Goal: Find specific page/section: Find specific page/section

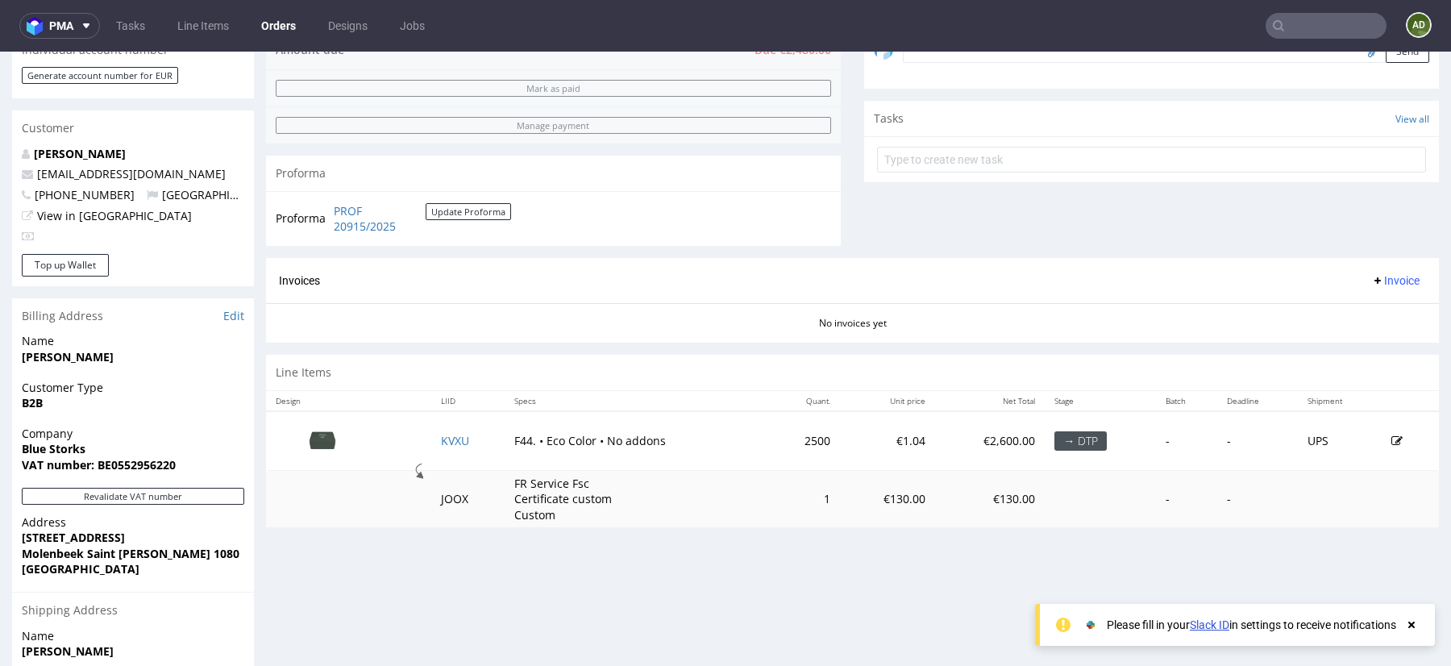
scroll to position [528, 0]
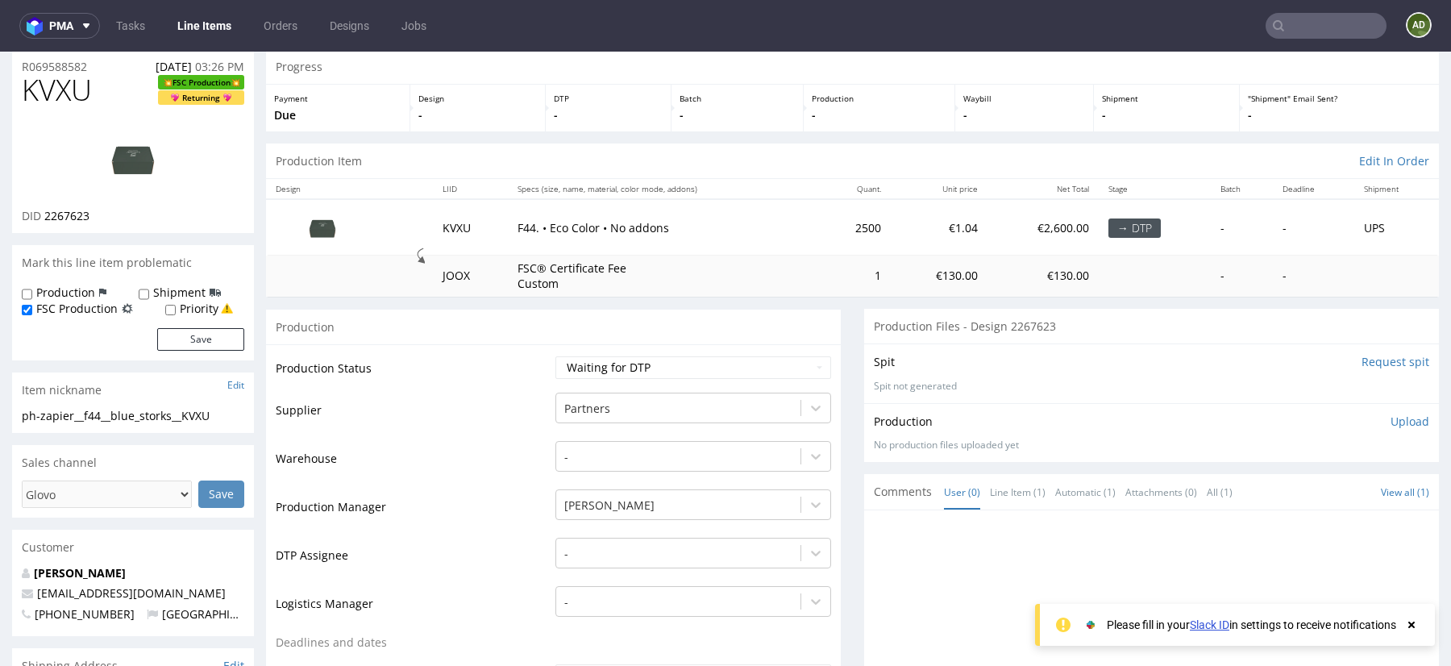
scroll to position [58, 0]
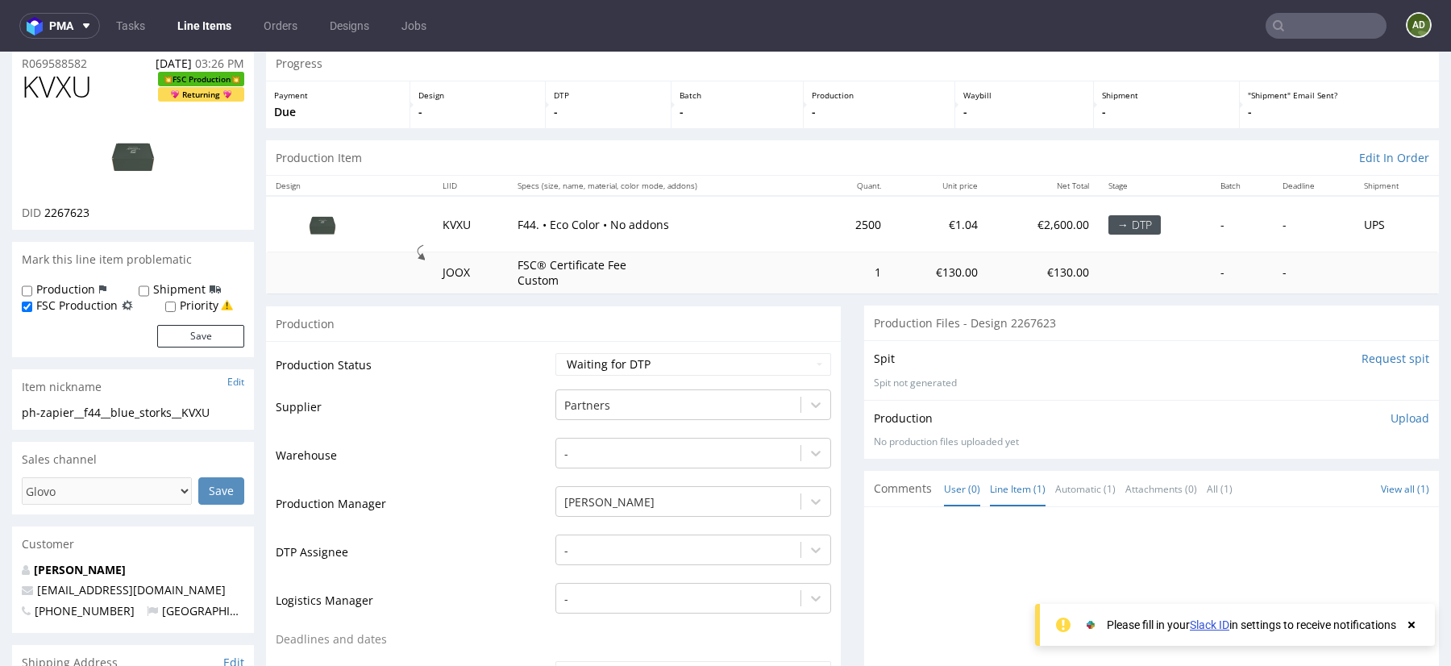
click at [1013, 481] on link "Line Item (1)" at bounding box center [1018, 489] width 56 height 35
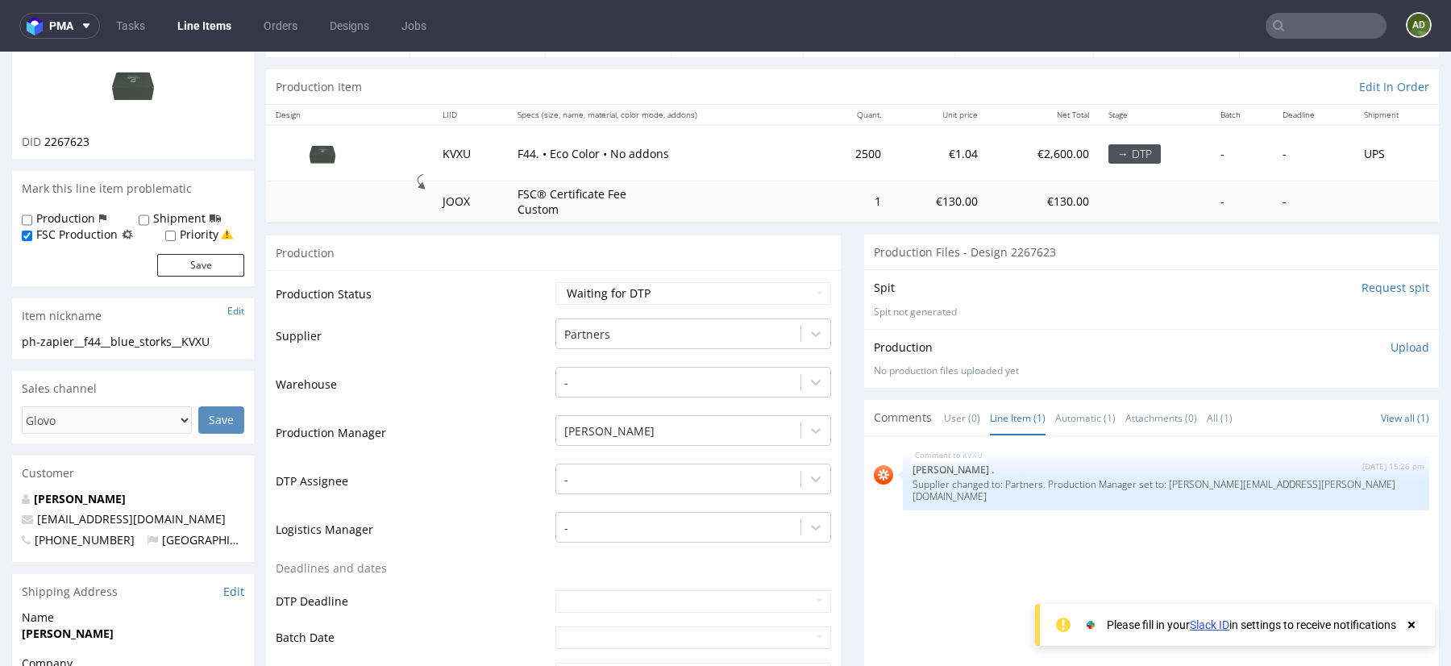
scroll to position [135, 0]
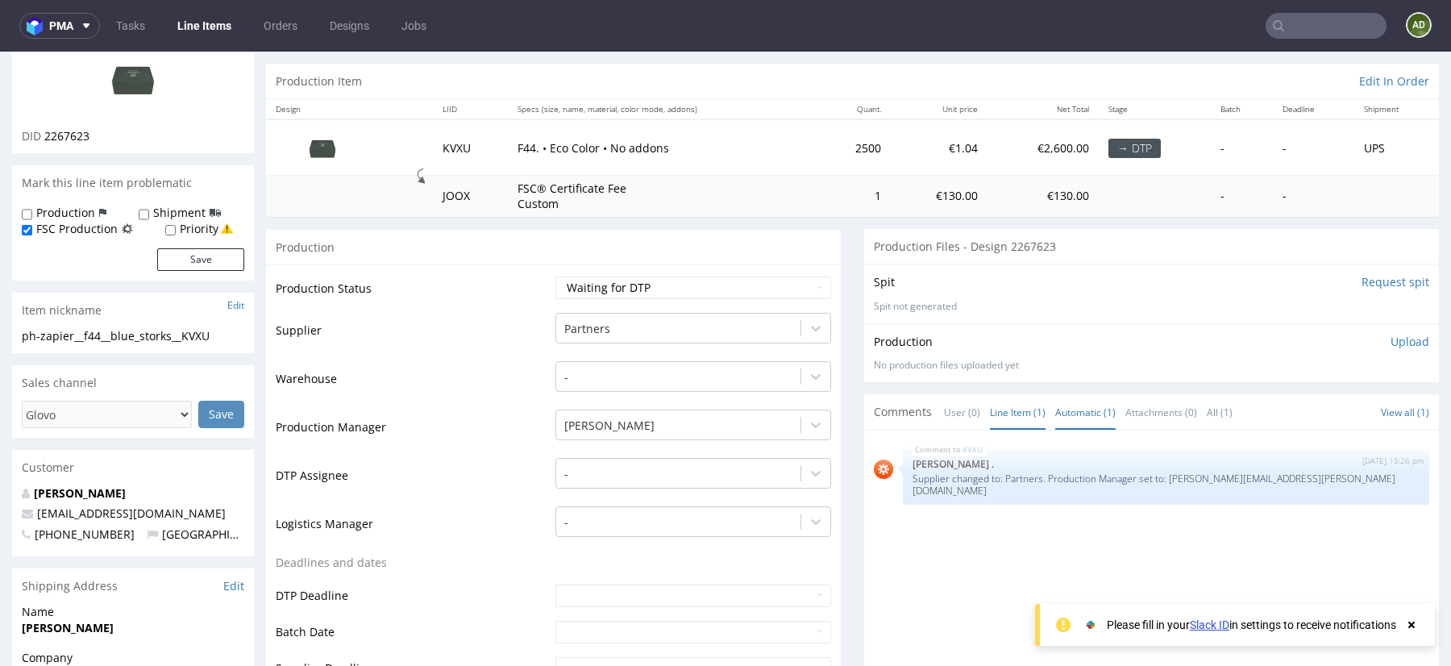
click at [1095, 413] on link "Automatic (1)" at bounding box center [1085, 412] width 60 height 35
click at [1207, 406] on link "All (1)" at bounding box center [1220, 412] width 26 height 35
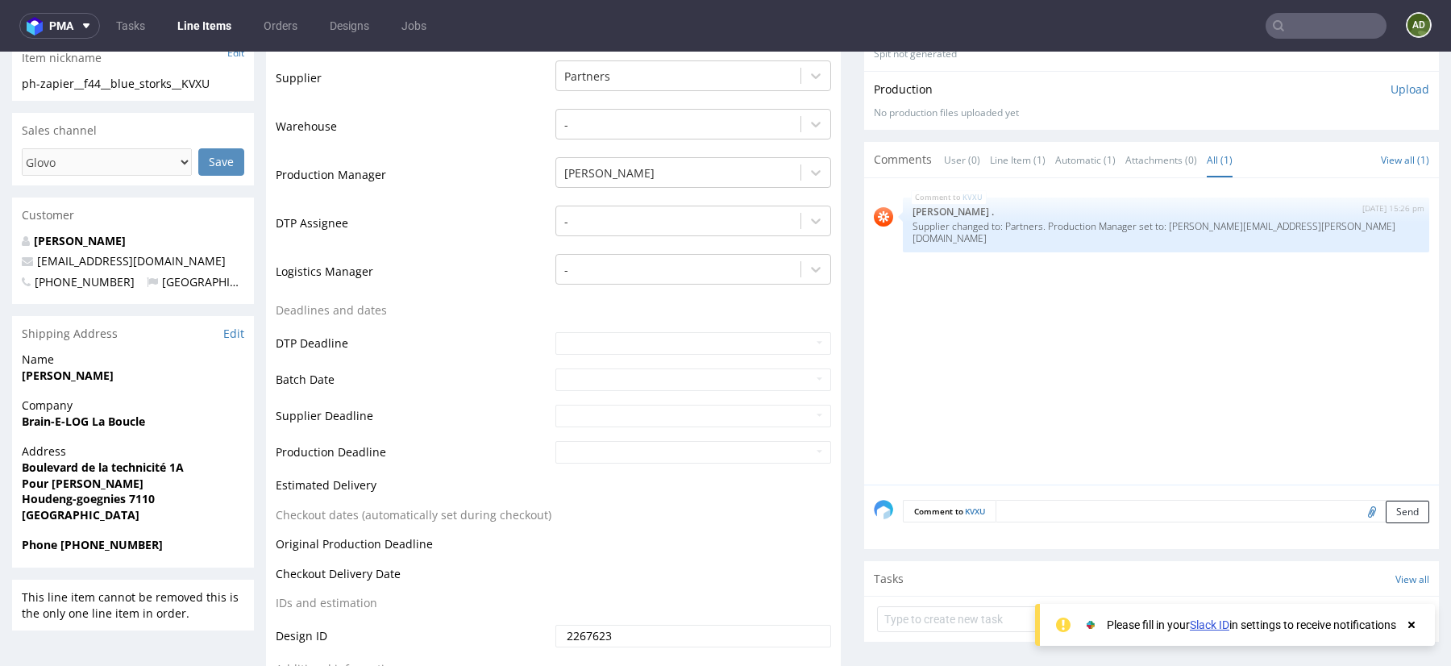
scroll to position [0, 0]
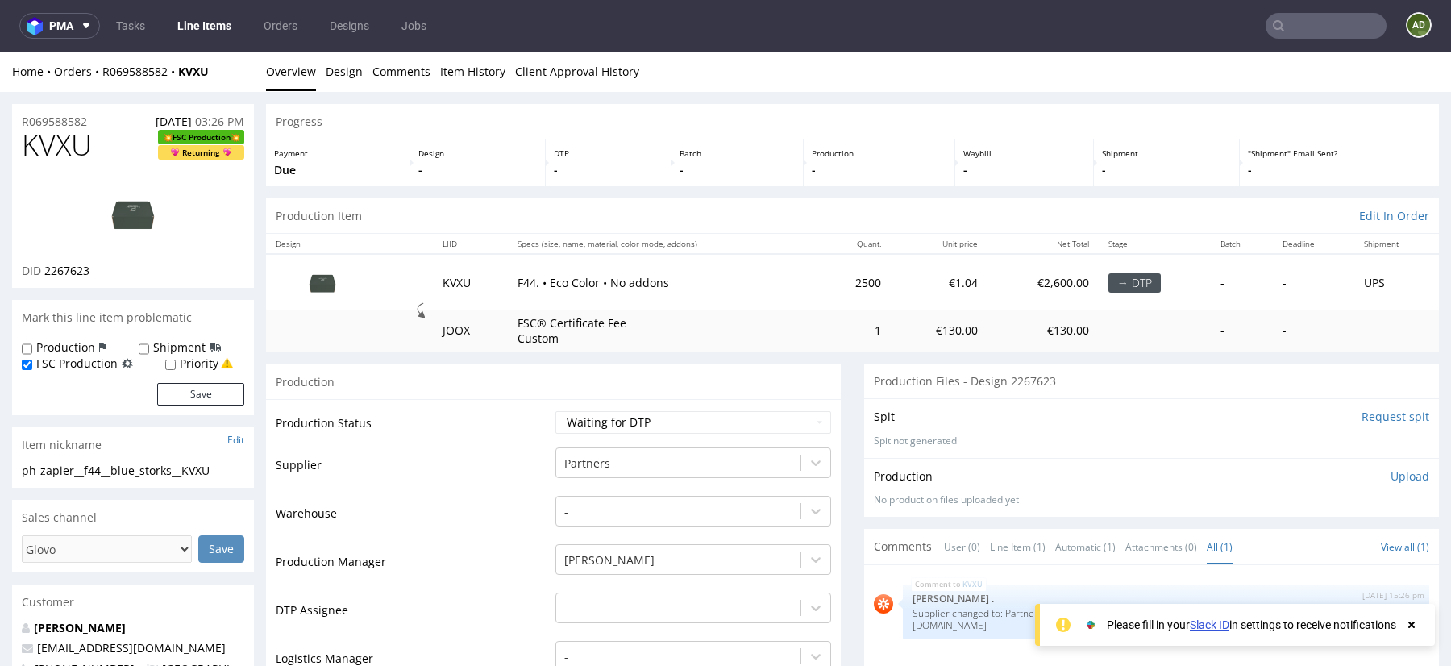
click at [138, 210] on img at bounding box center [133, 213] width 129 height 73
drag, startPoint x: 222, startPoint y: 73, endPoint x: 184, endPoint y: 70, distance: 38.0
click at [184, 70] on div "Home Orders R069588582 KVXU" at bounding box center [133, 72] width 242 height 16
copy strong "KVXU"
